Goal: Information Seeking & Learning: Find specific fact

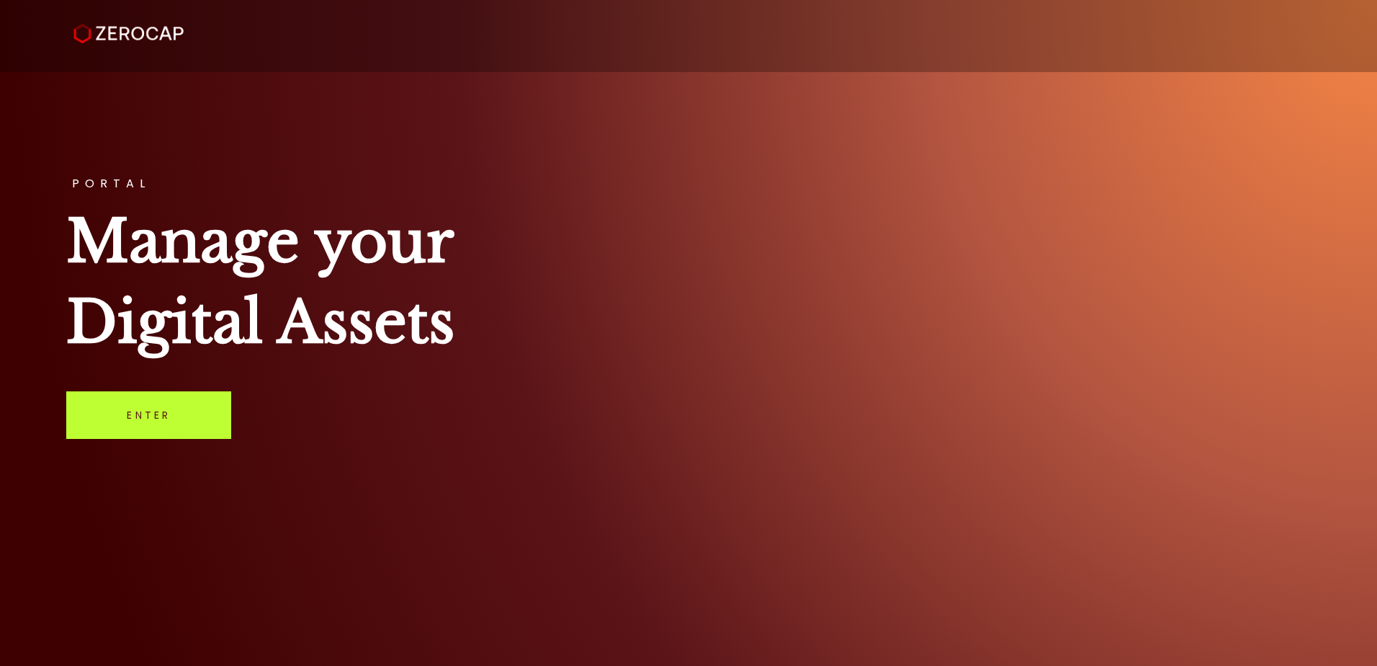
click at [142, 416] on link "Enter" at bounding box center [148, 415] width 165 height 48
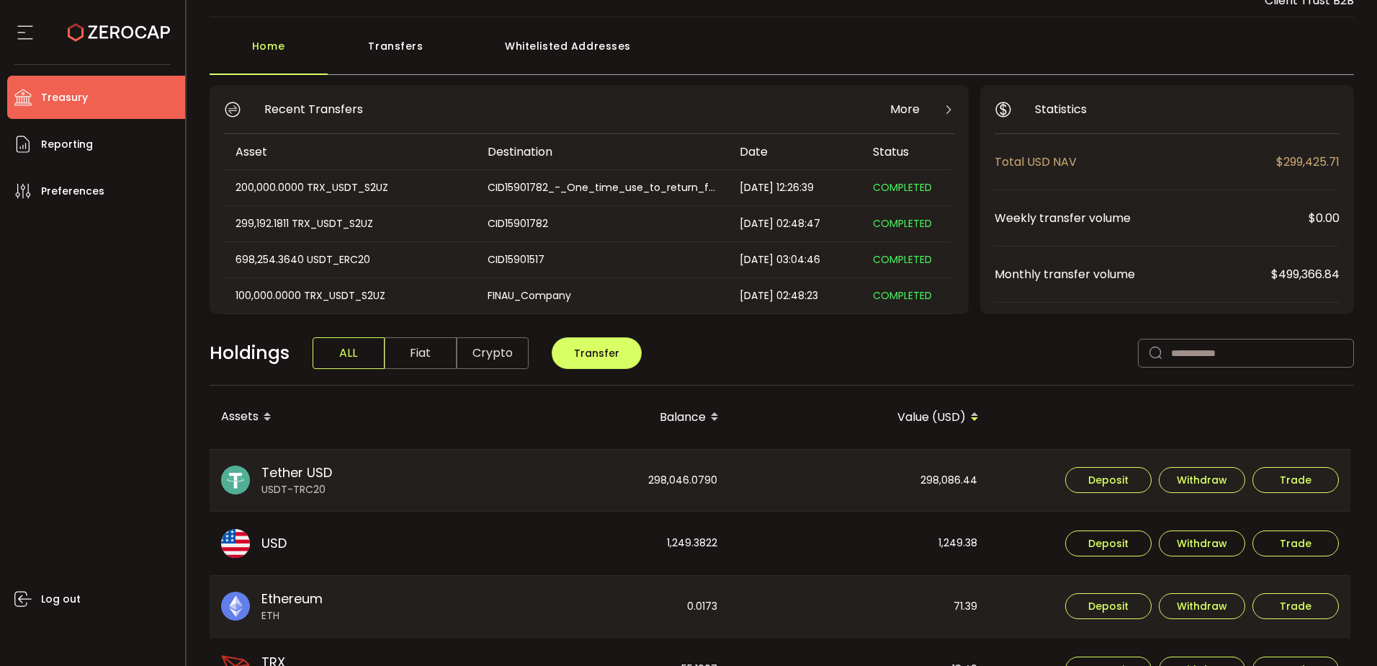
scroll to position [72, 0]
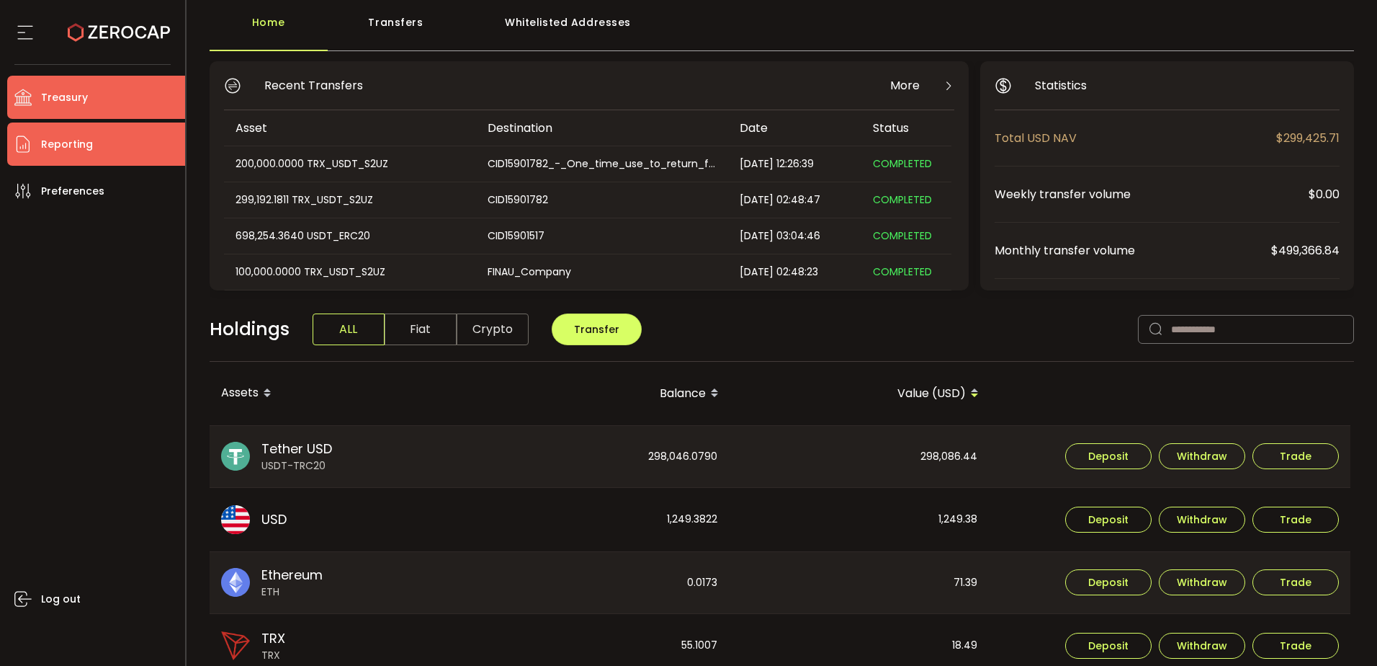
click at [123, 143] on li "Reporting" at bounding box center [96, 143] width 178 height 43
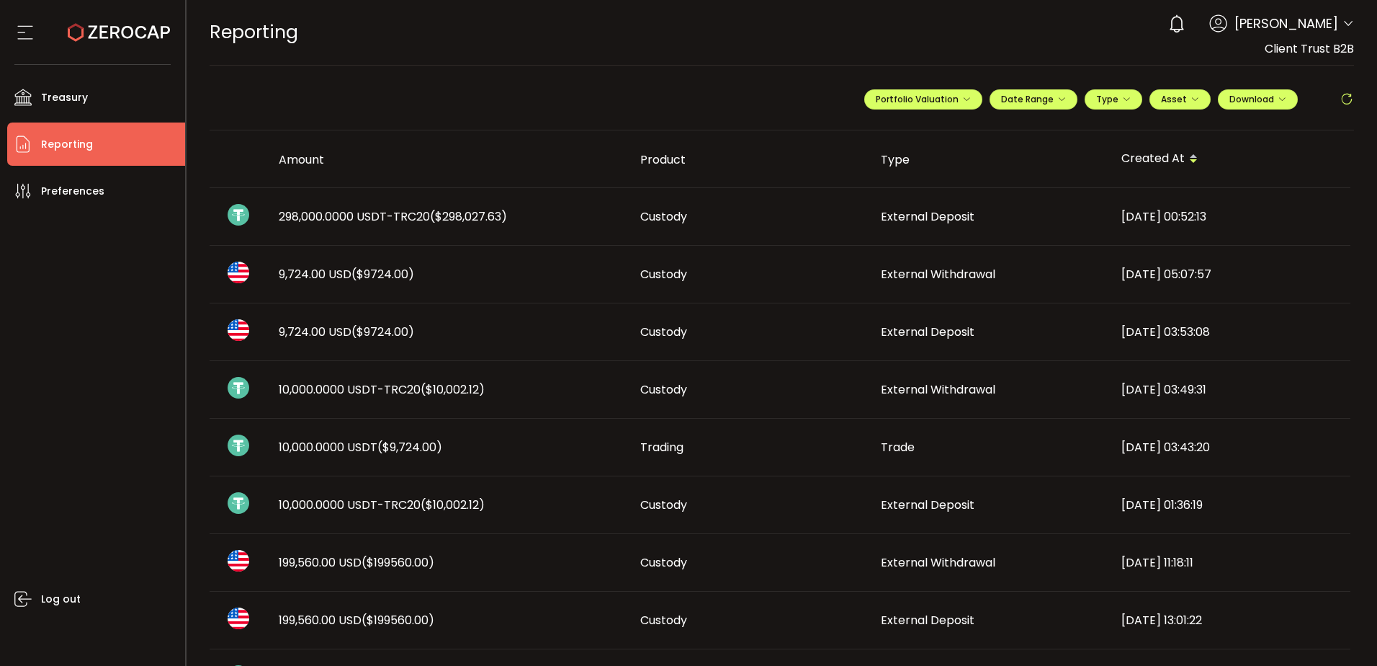
click at [380, 219] on span "298,000.0000 USDT-TRC20 ($298,027.63)" at bounding box center [393, 216] width 228 height 17
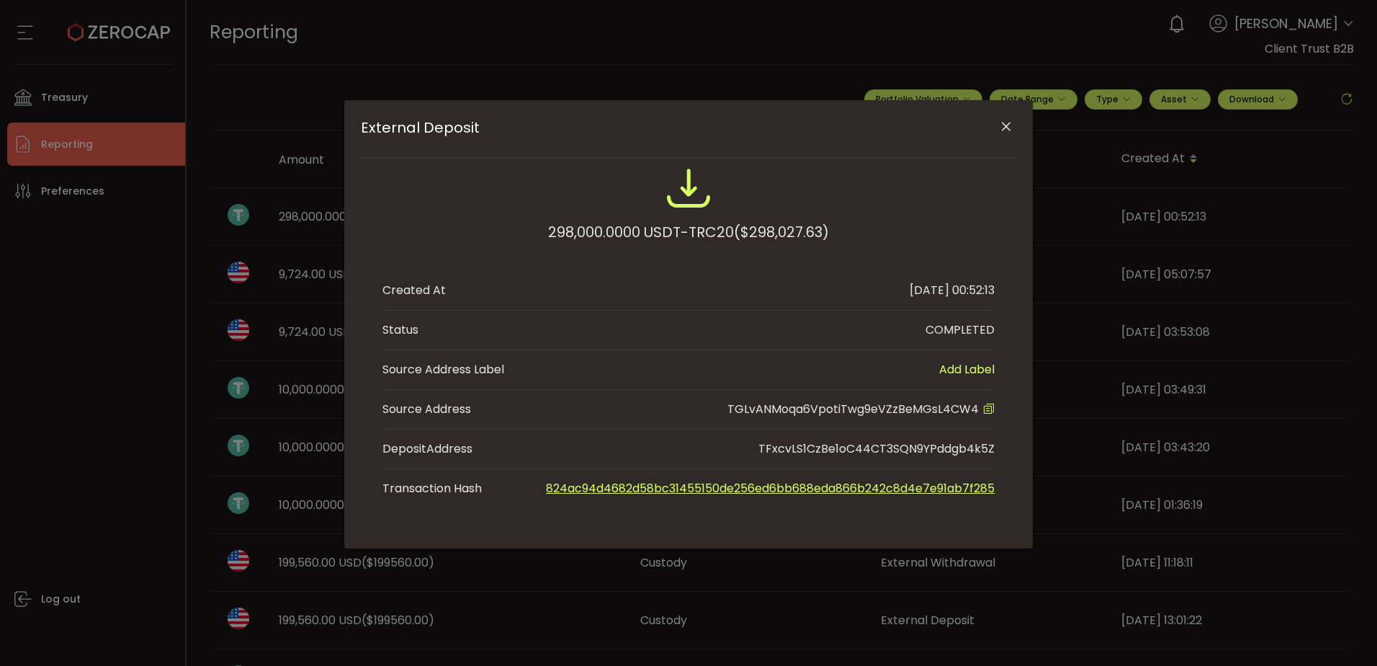
click at [895, 413] on span "TGLvANMoqa6VpotiTwg9eVZzBeMGsL4CW4" at bounding box center [853, 408] width 251 height 17
copy span "TGLvANMoqa6VpotiTwg9eVZzBeMGsL4CW4"
click at [895, 413] on span "TGLvANMoqa6VpotiTwg9eVZzBeMGsL4CW4" at bounding box center [853, 408] width 251 height 17
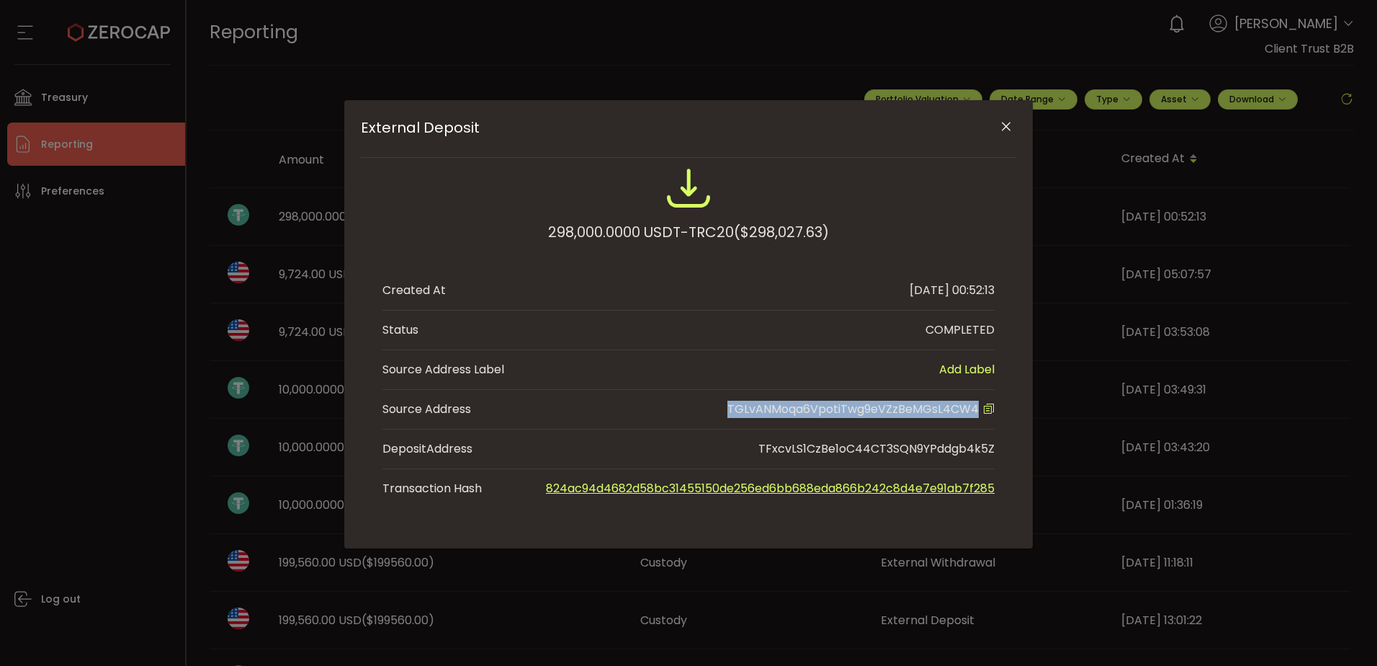
click at [1013, 125] on button "Close" at bounding box center [1005, 127] width 25 height 25
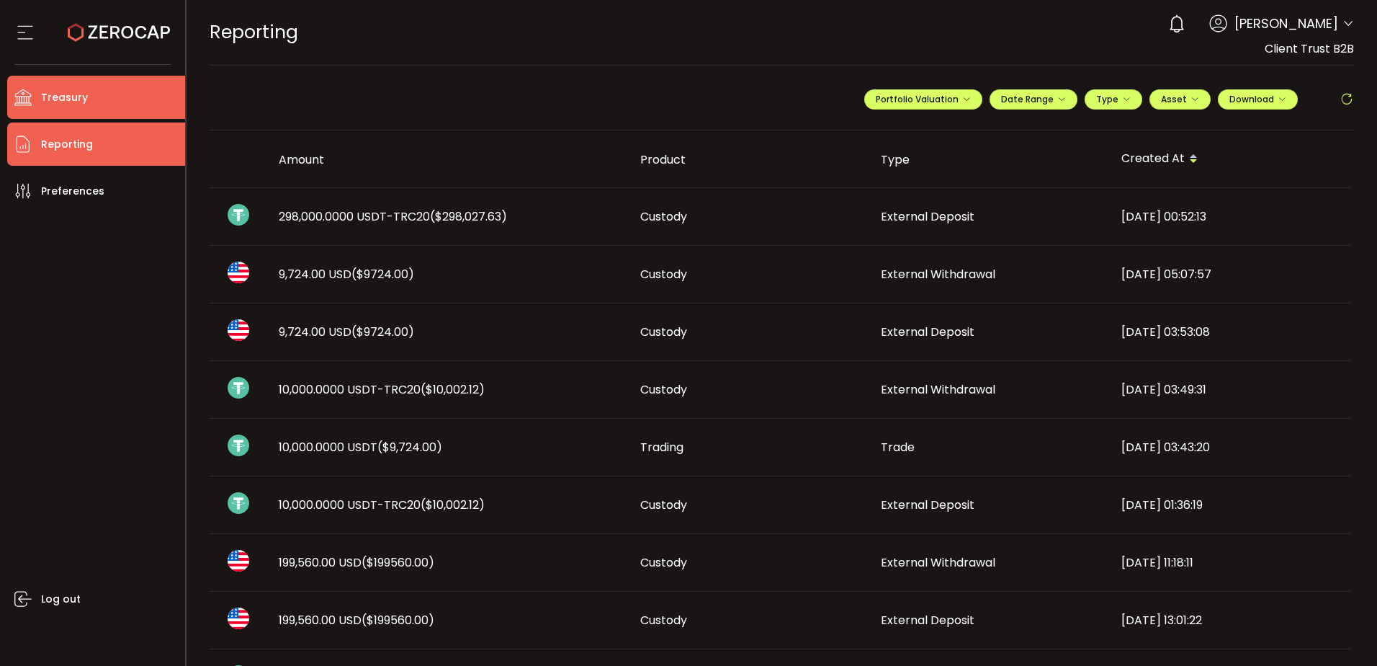
click at [125, 100] on li "Treasury" at bounding box center [96, 97] width 178 height 43
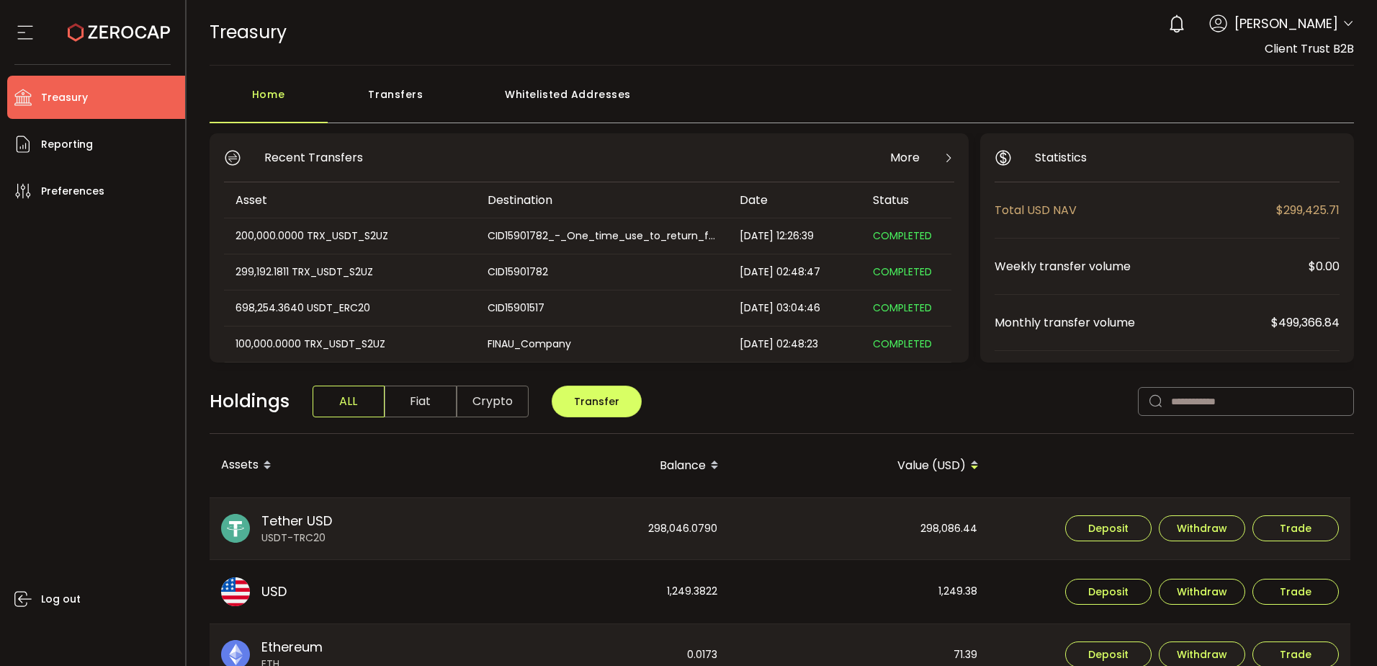
click at [604, 89] on div "Whitelisted Addresses" at bounding box center [568, 101] width 207 height 43
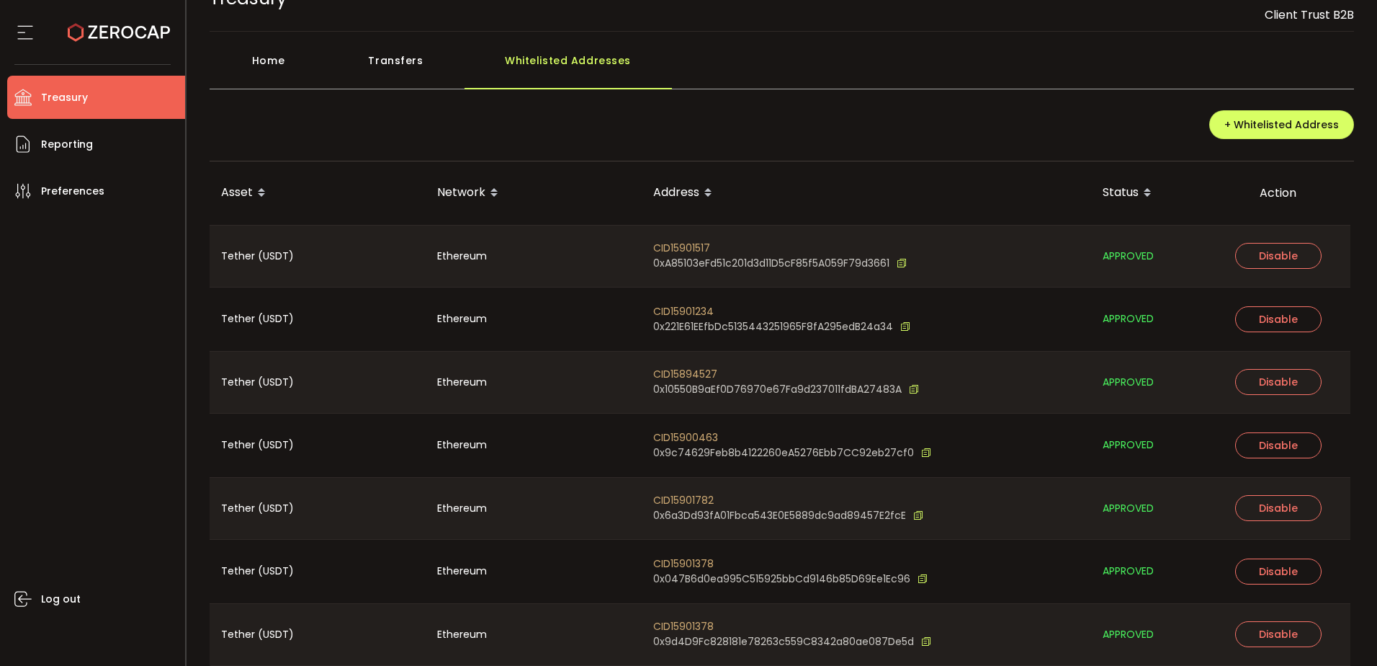
scroll to position [91, 0]
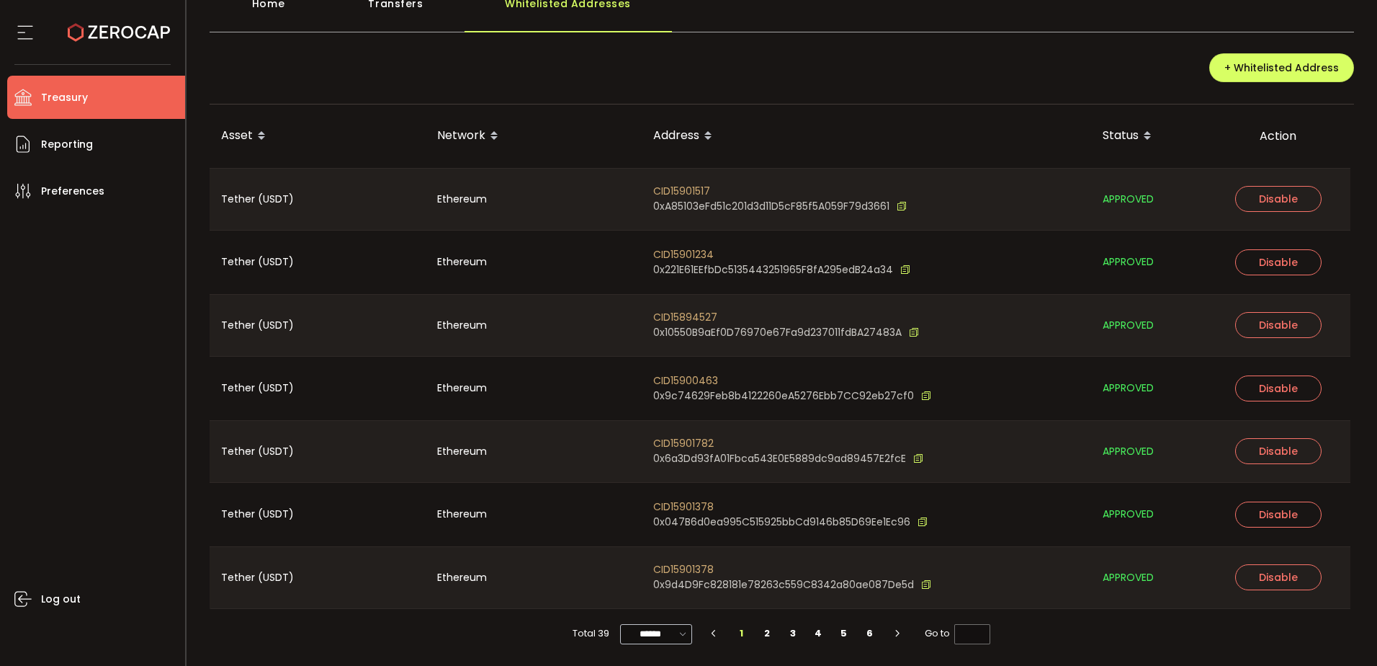
click at [676, 640] on icon at bounding box center [683, 633] width 14 height 17
click at [654, 601] on span "100/page" at bounding box center [655, 598] width 47 height 14
type input "********"
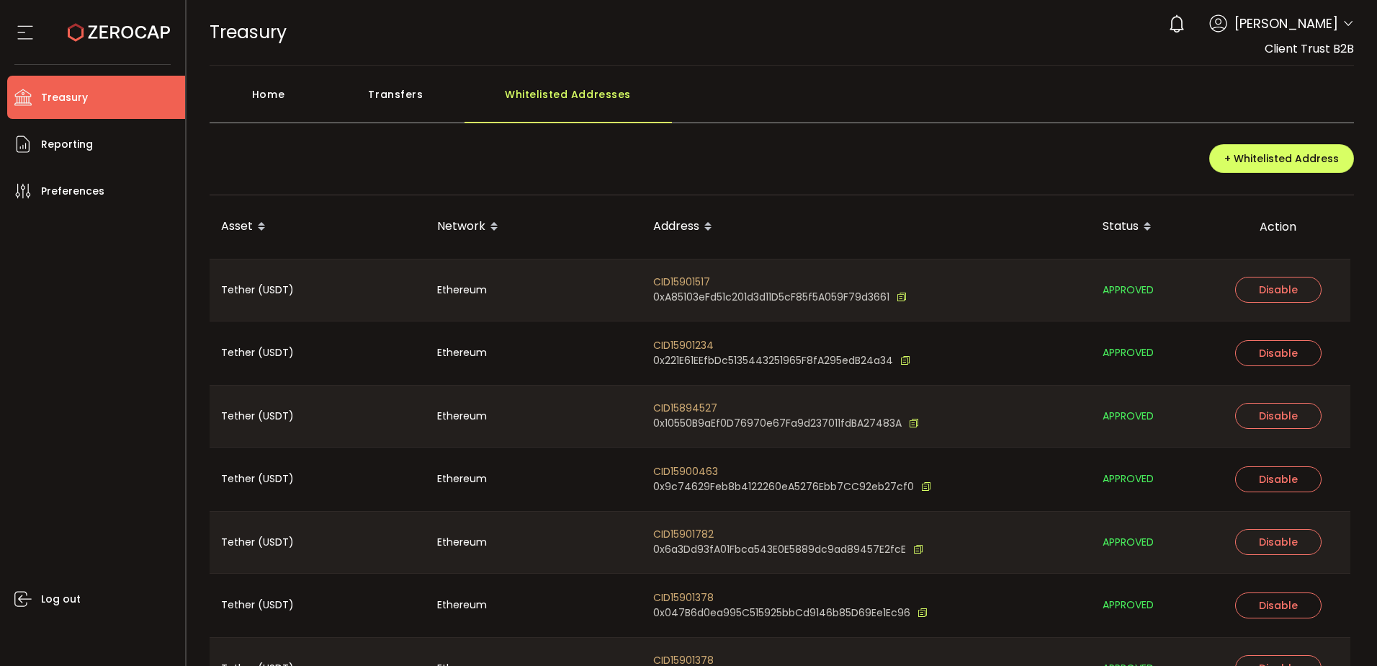
scroll to position [2044, 0]
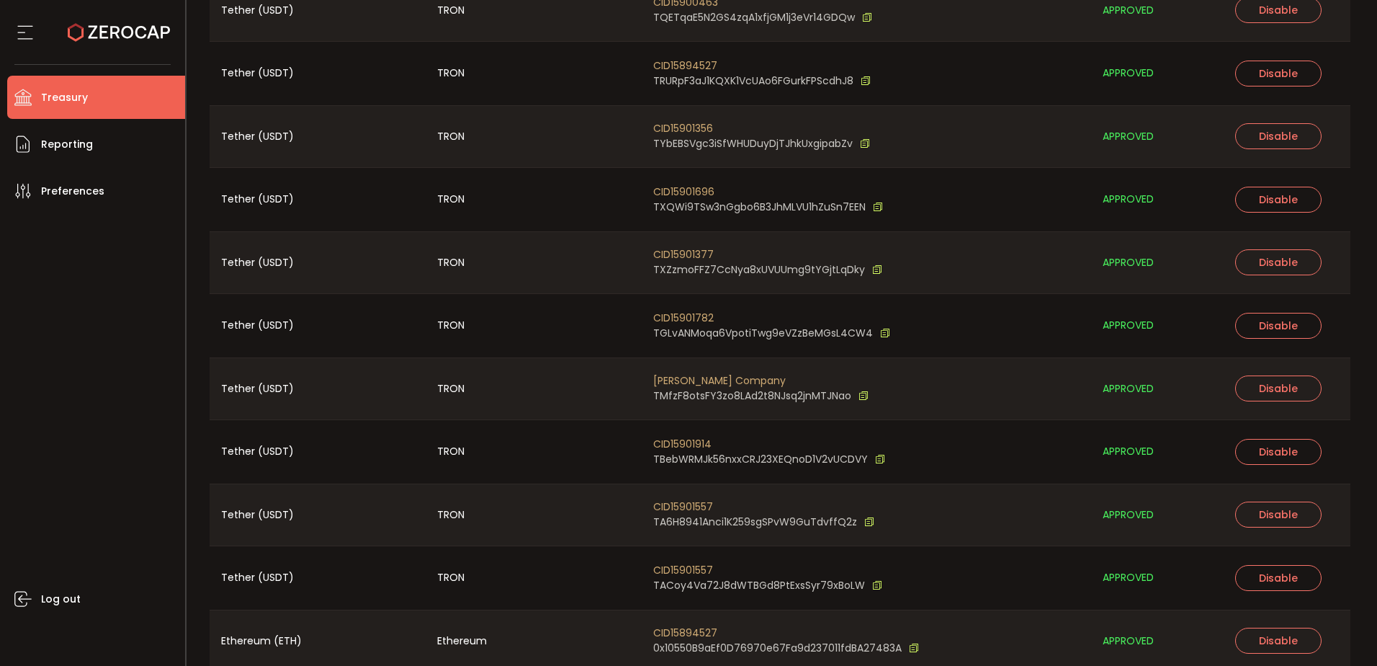
click at [703, 326] on span "TGLvANMoqa6VpotiTwg9eVZzBeMGsL4CW4" at bounding box center [763, 333] width 220 height 15
copy span "TGLvANMoqa6VpotiTwg9eVZzBeMGsL4CW4"
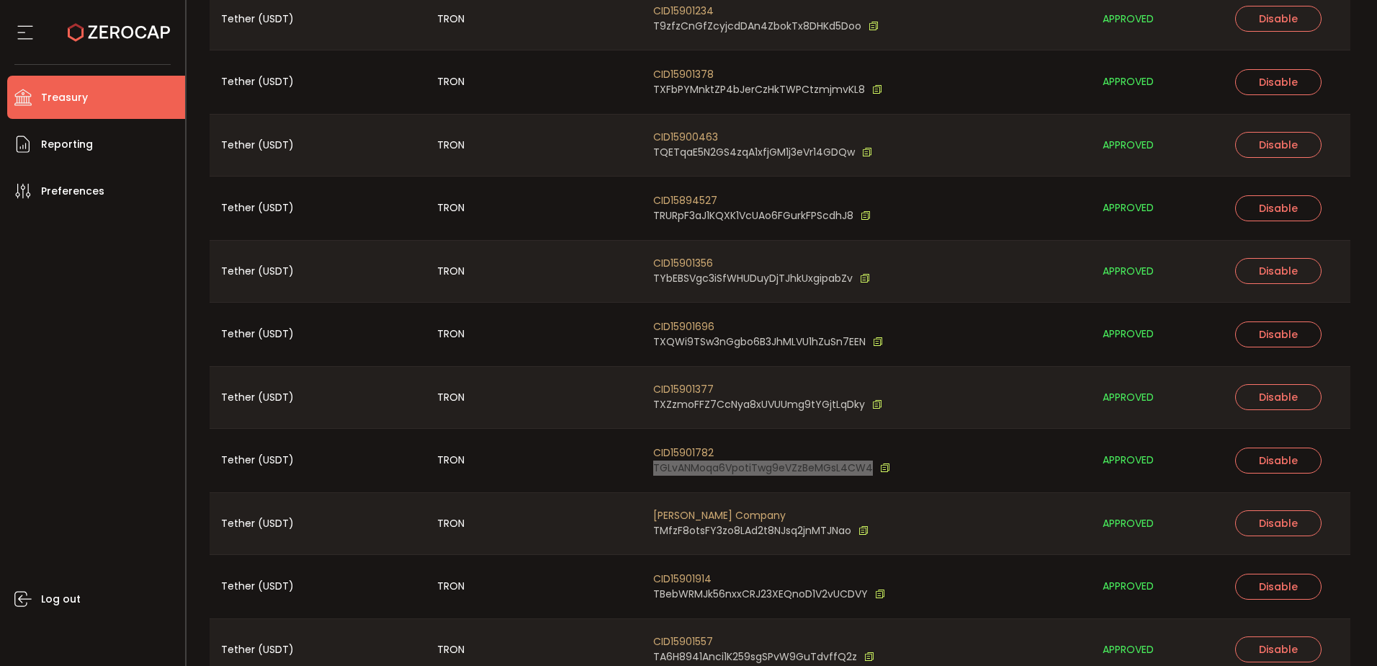
scroll to position [1756, 0]
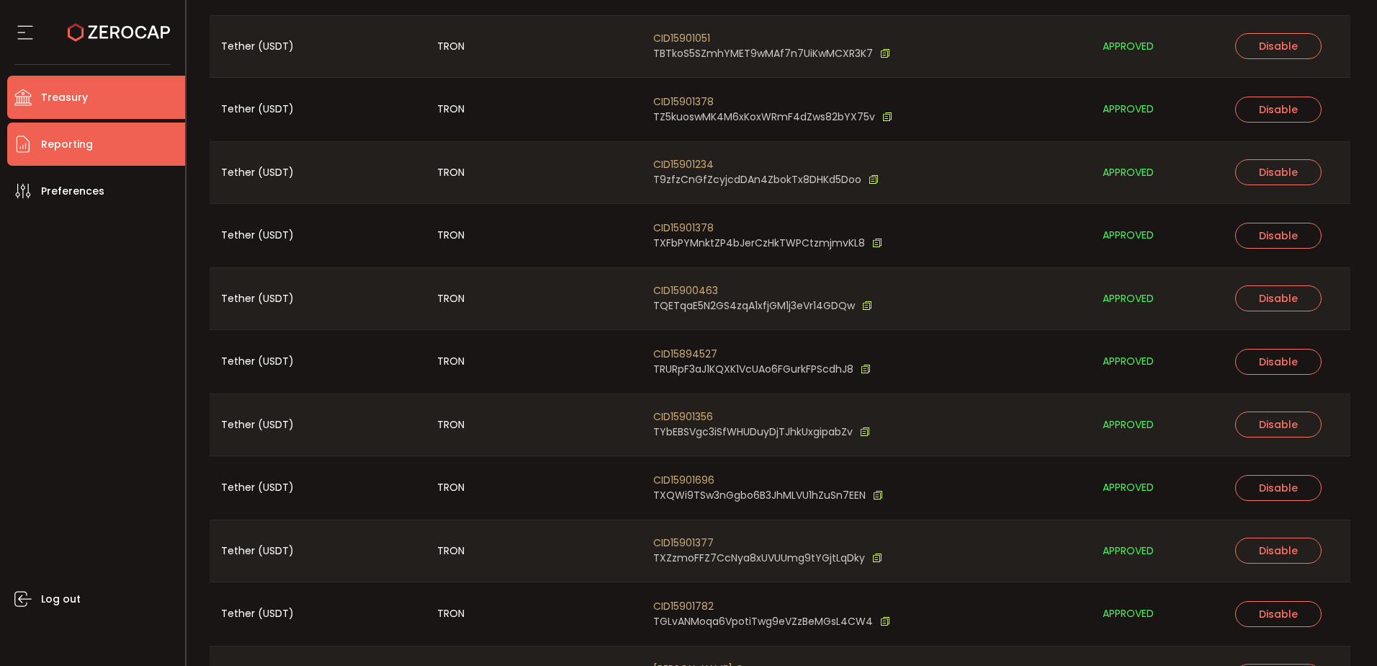
click at [107, 131] on li "Reporting" at bounding box center [96, 143] width 178 height 43
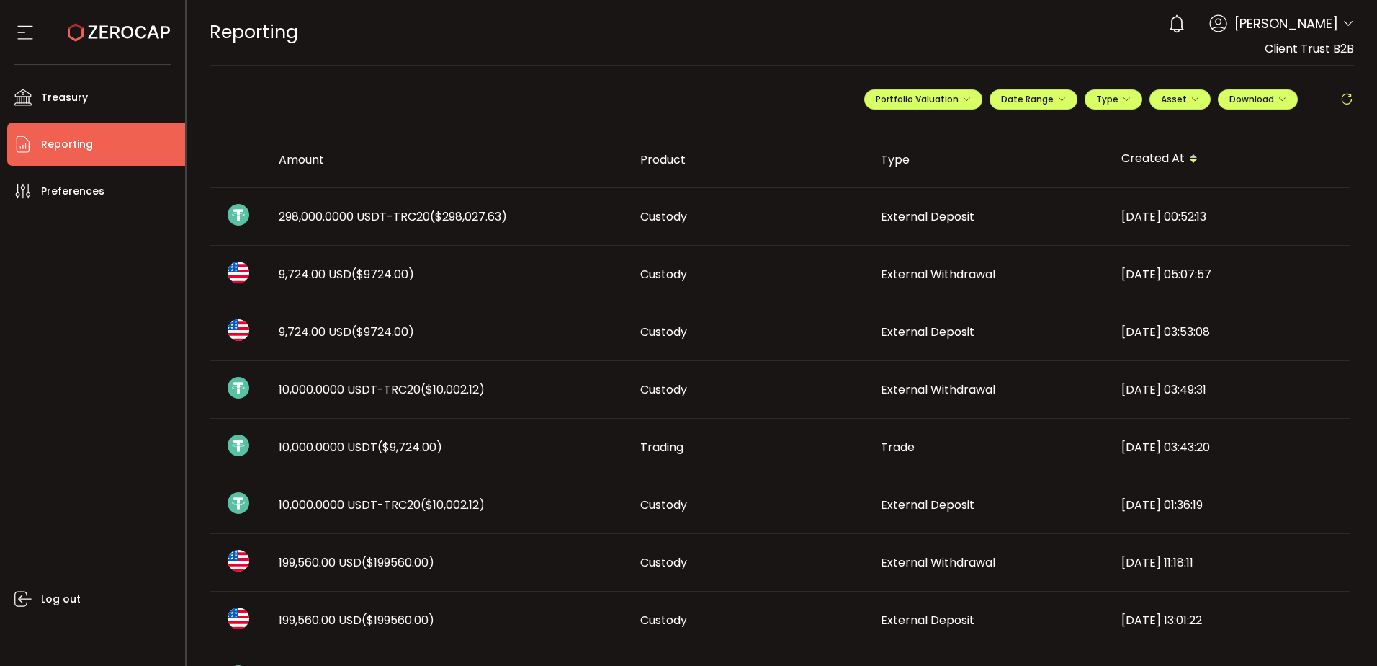
click at [523, 236] on td "298,000.0000 USDT-TRC20 ($298,027.63)" at bounding box center [448, 217] width 362 height 58
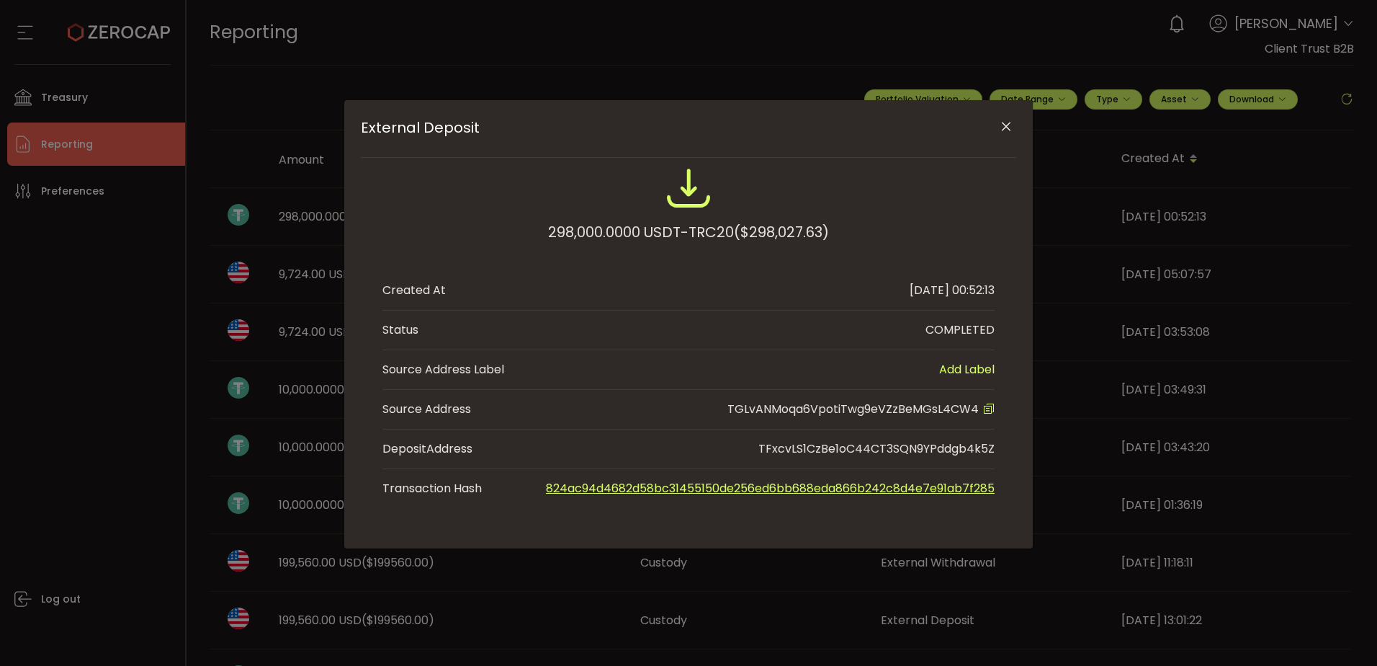
click at [588, 231] on div "298,000.0000 USDT-TRC20 ($298,027.63)" at bounding box center [688, 232] width 281 height 26
copy div "298,000.0000"
click at [1000, 125] on icon "Close" at bounding box center [1006, 127] width 14 height 14
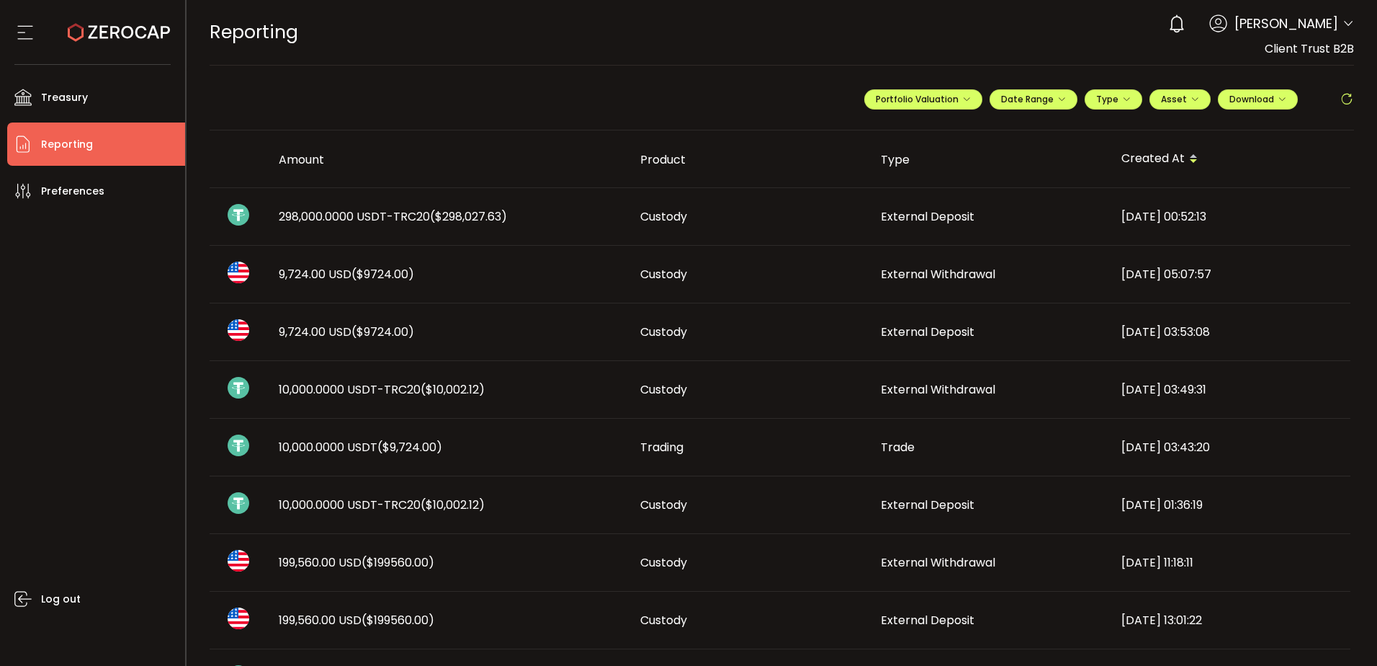
click at [325, 218] on span "298,000.0000 USDT-TRC20 ($298,027.63)" at bounding box center [393, 216] width 228 height 17
